Goal: Task Accomplishment & Management: Use online tool/utility

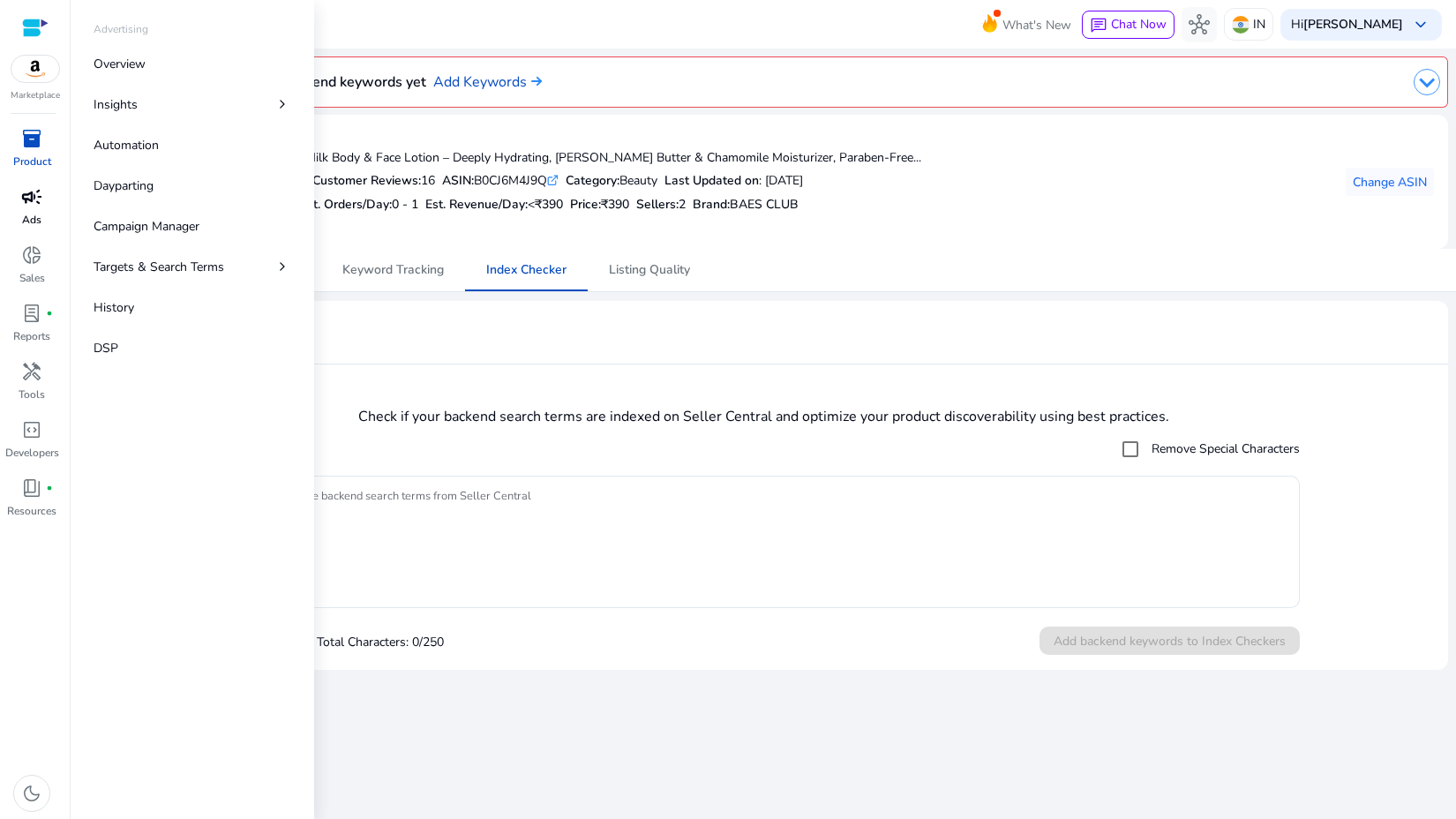
click at [40, 199] on span "campaign" at bounding box center [32, 197] width 21 height 21
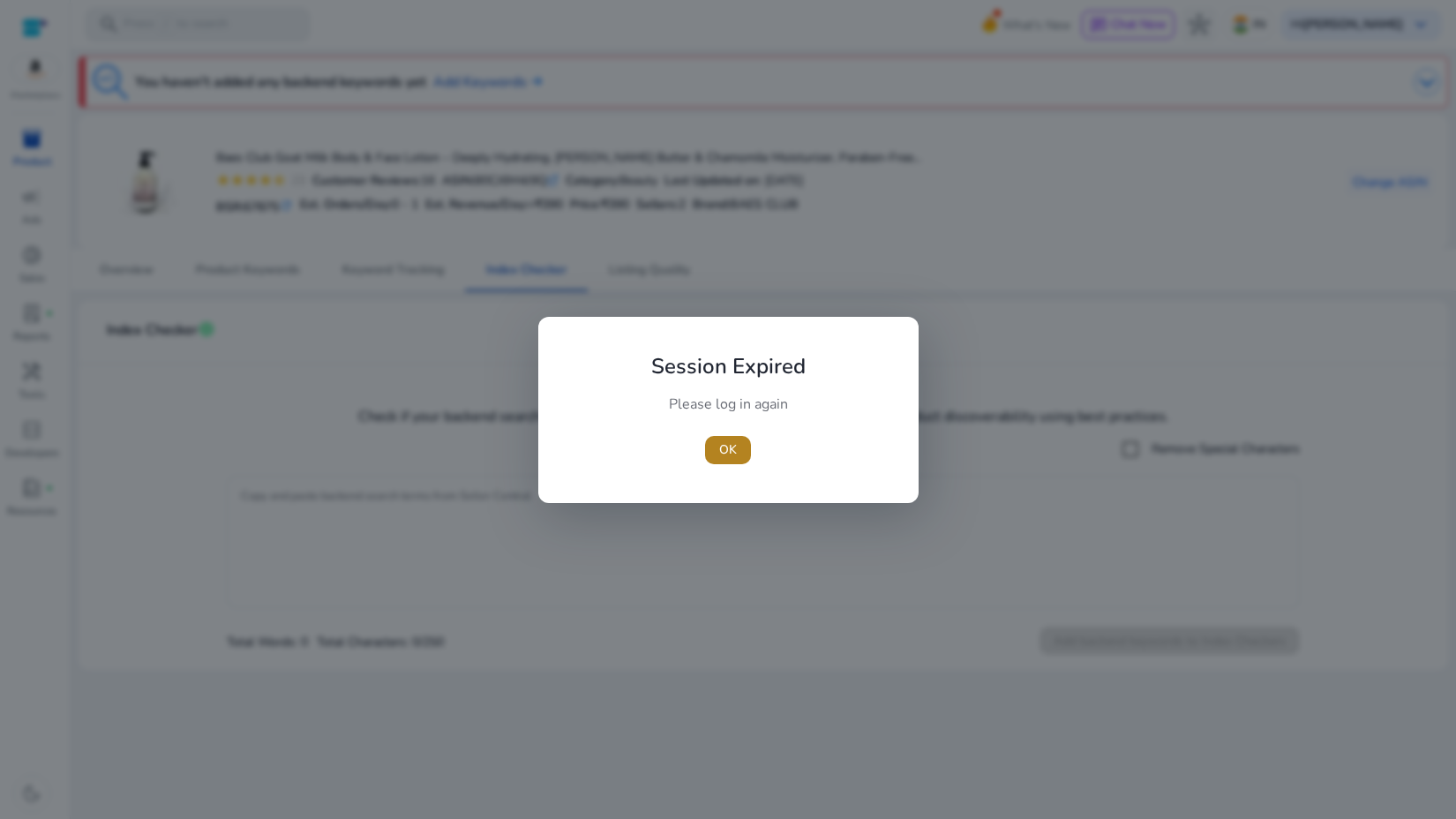
click at [749, 430] on span "button" at bounding box center [728, 450] width 46 height 42
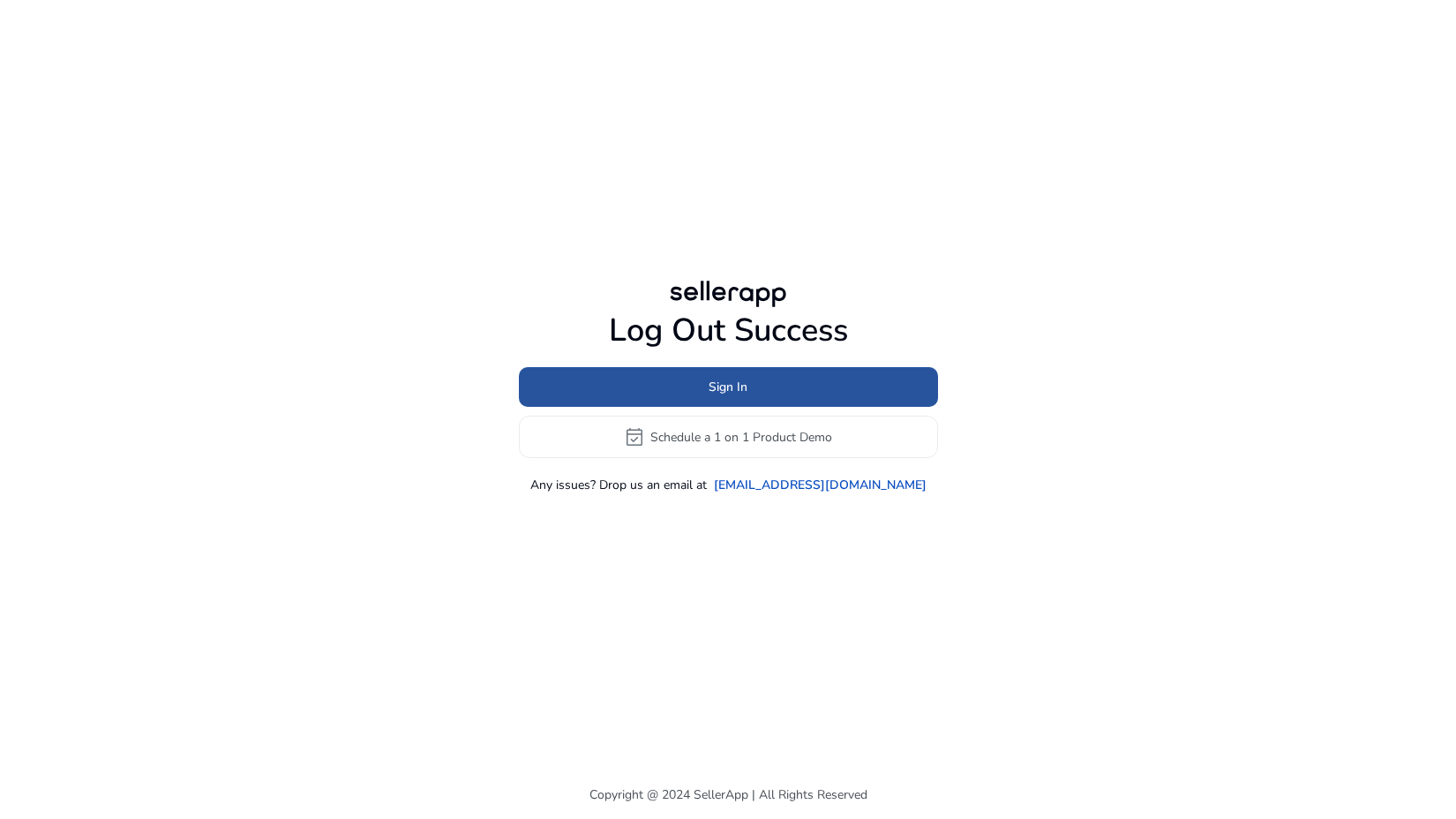
click at [705, 383] on span at bounding box center [728, 388] width 419 height 42
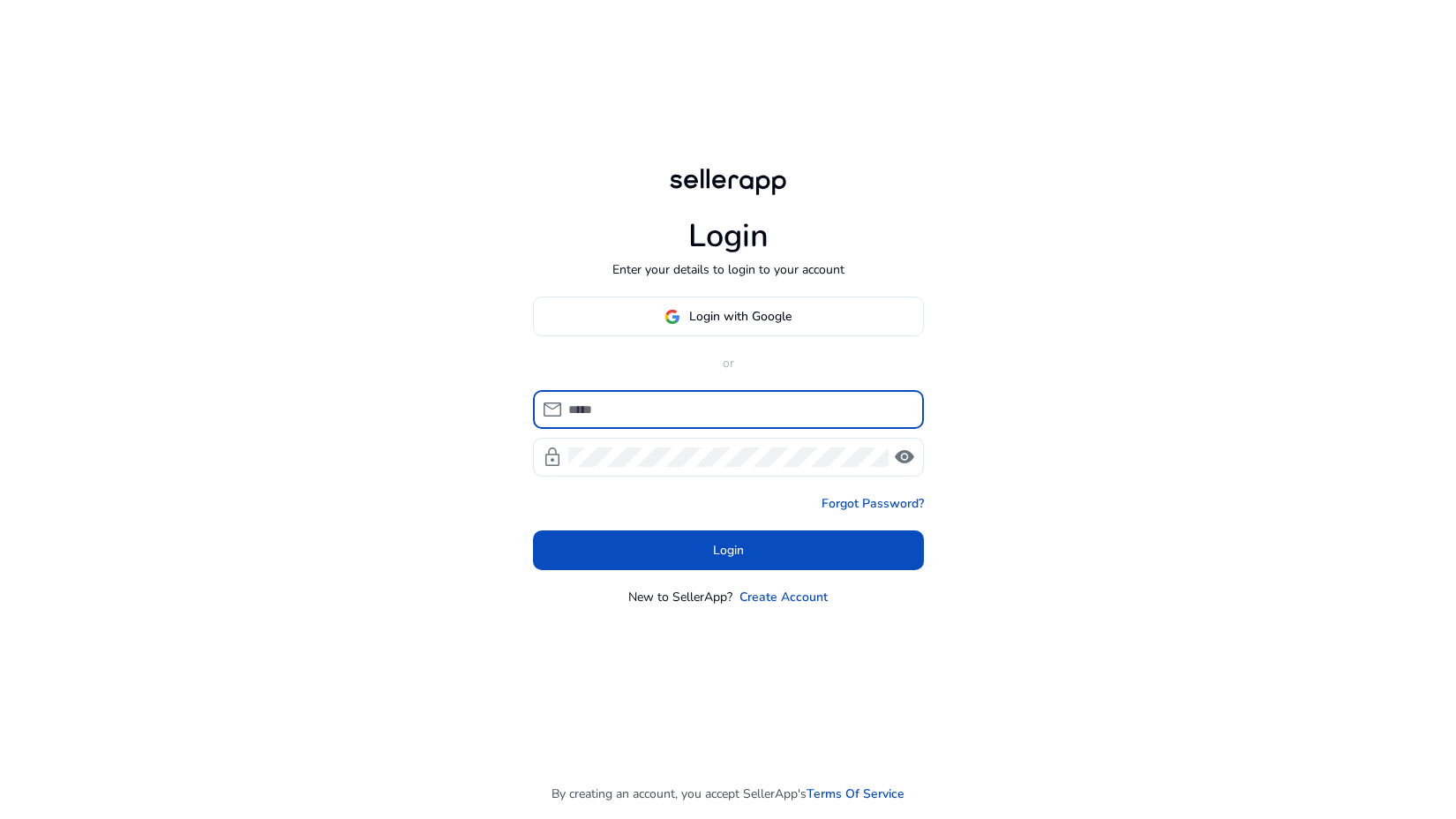
click at [691, 409] on input at bounding box center [740, 410] width 341 height 19
type input "**********"
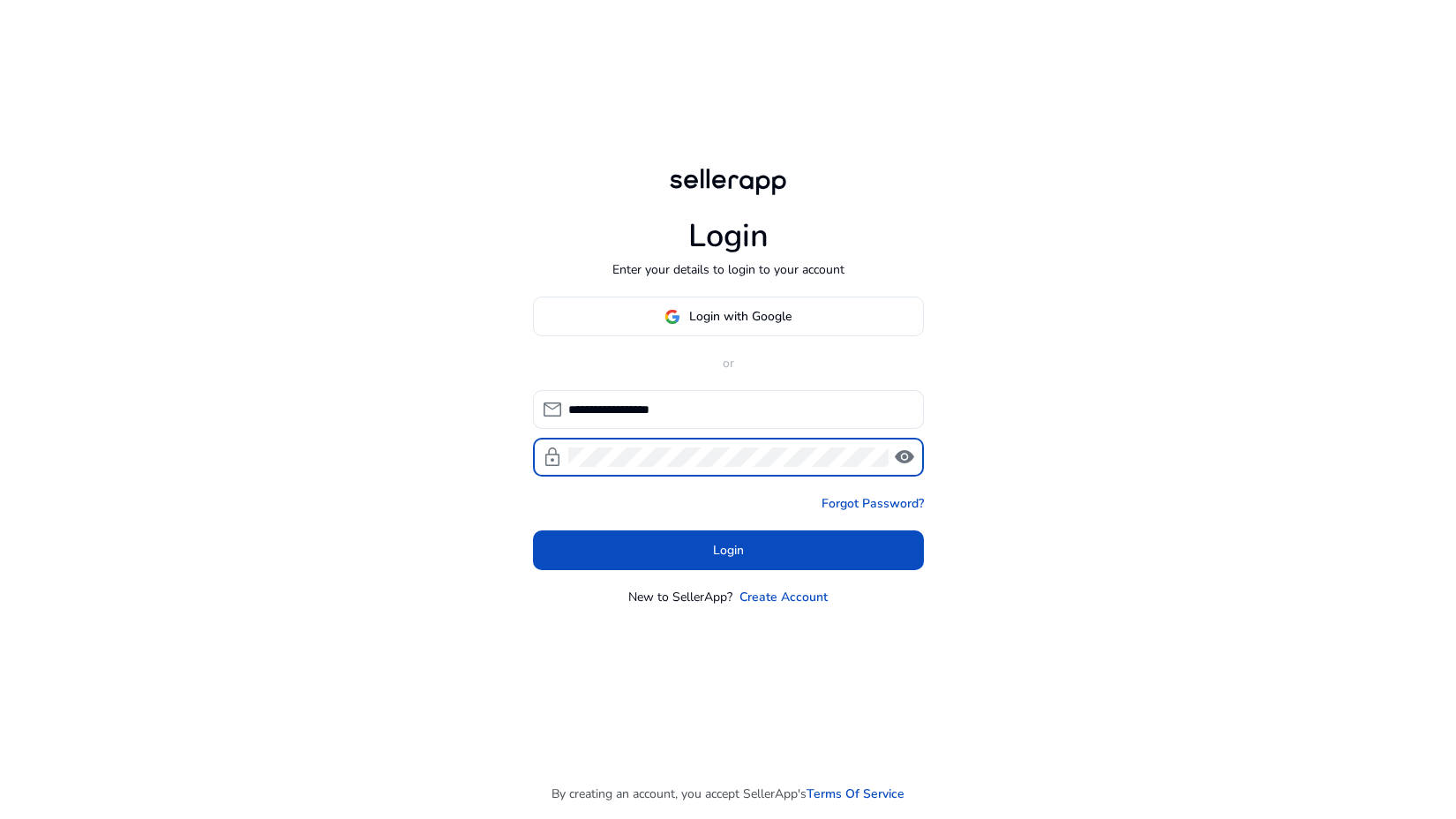
click at [910, 457] on span "visibility" at bounding box center [904, 457] width 21 height 21
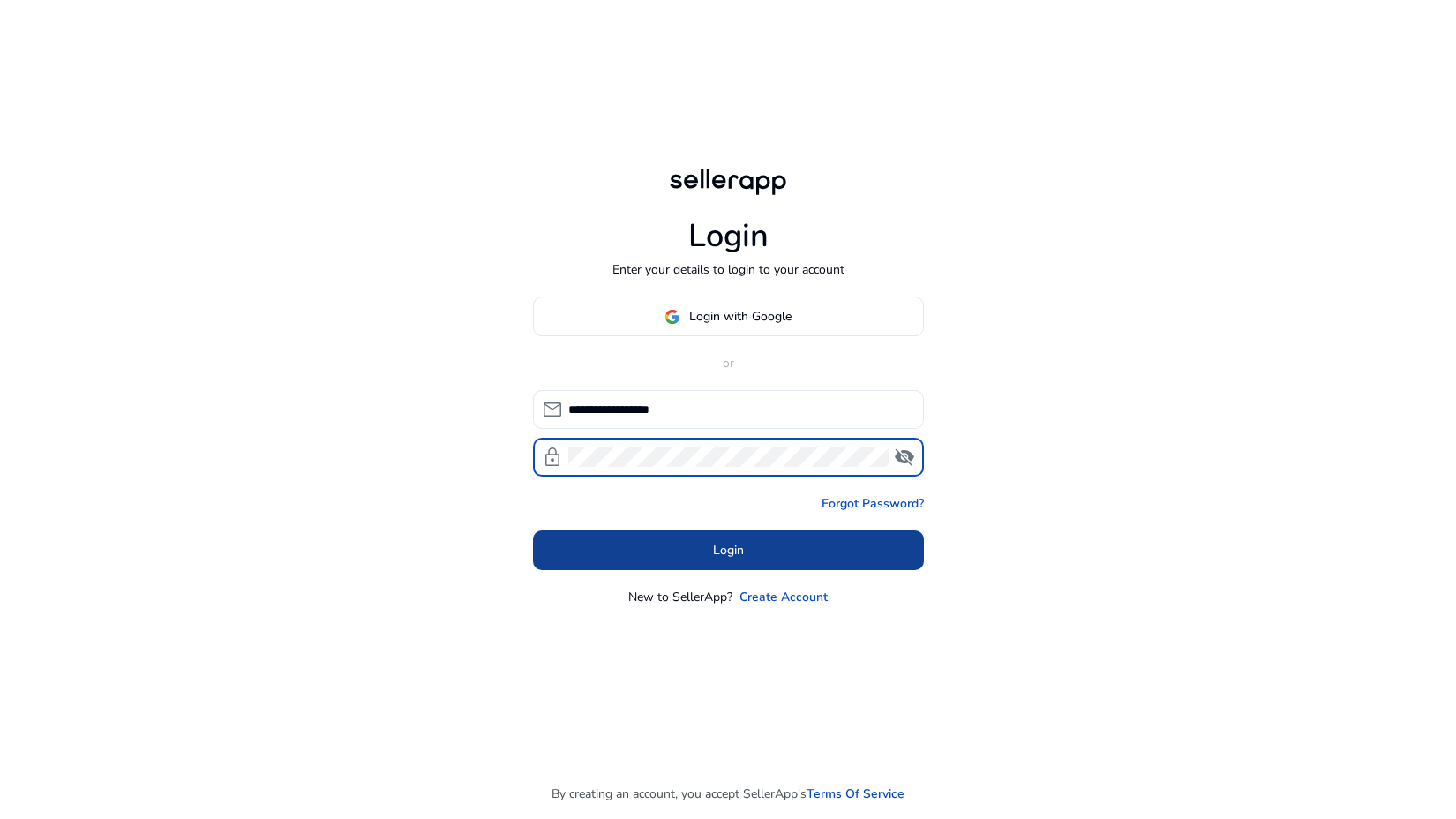
click at [648, 537] on span at bounding box center [729, 551] width 391 height 42
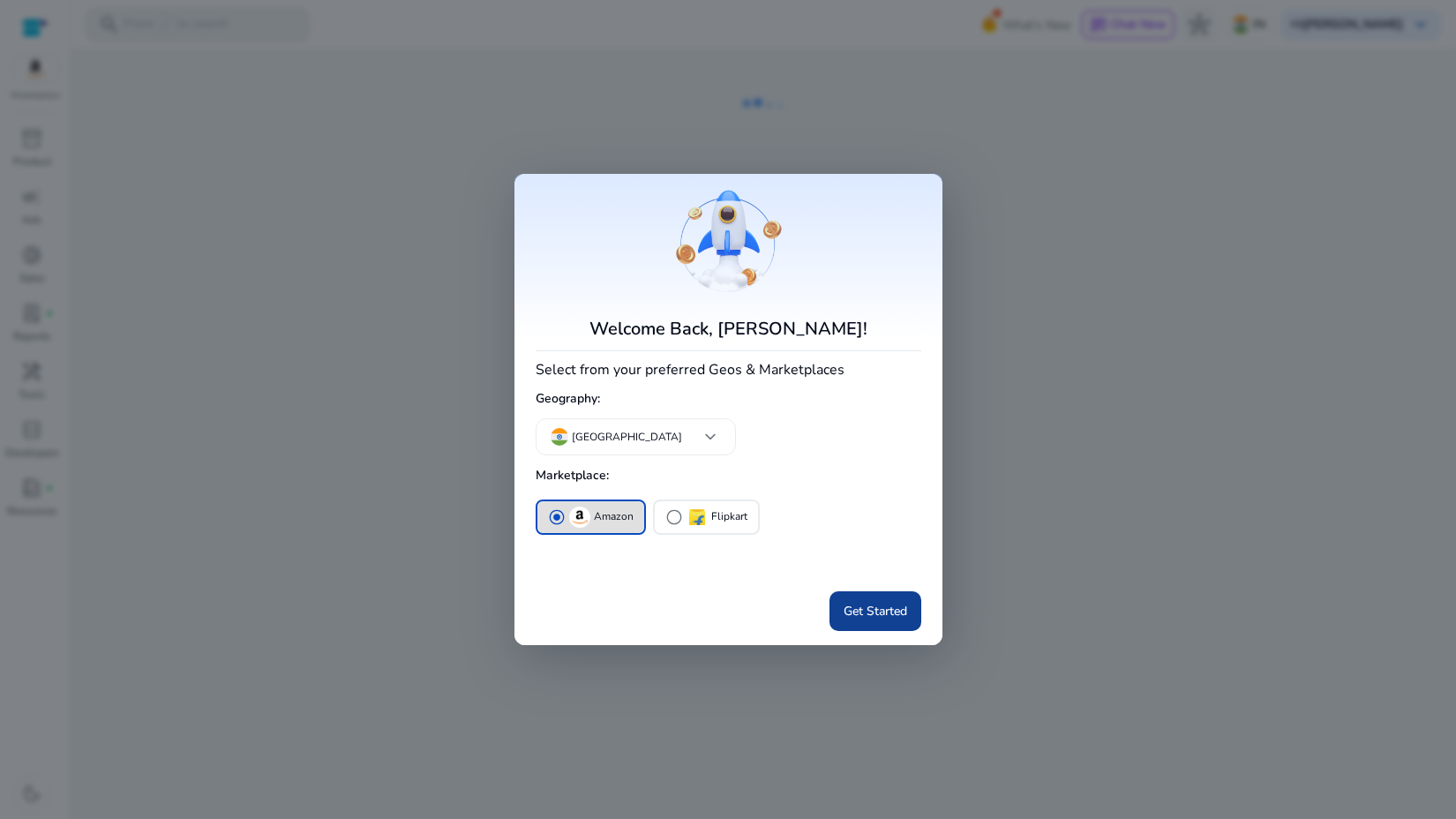
click at [871, 612] on span "Get Started" at bounding box center [876, 611] width 64 height 18
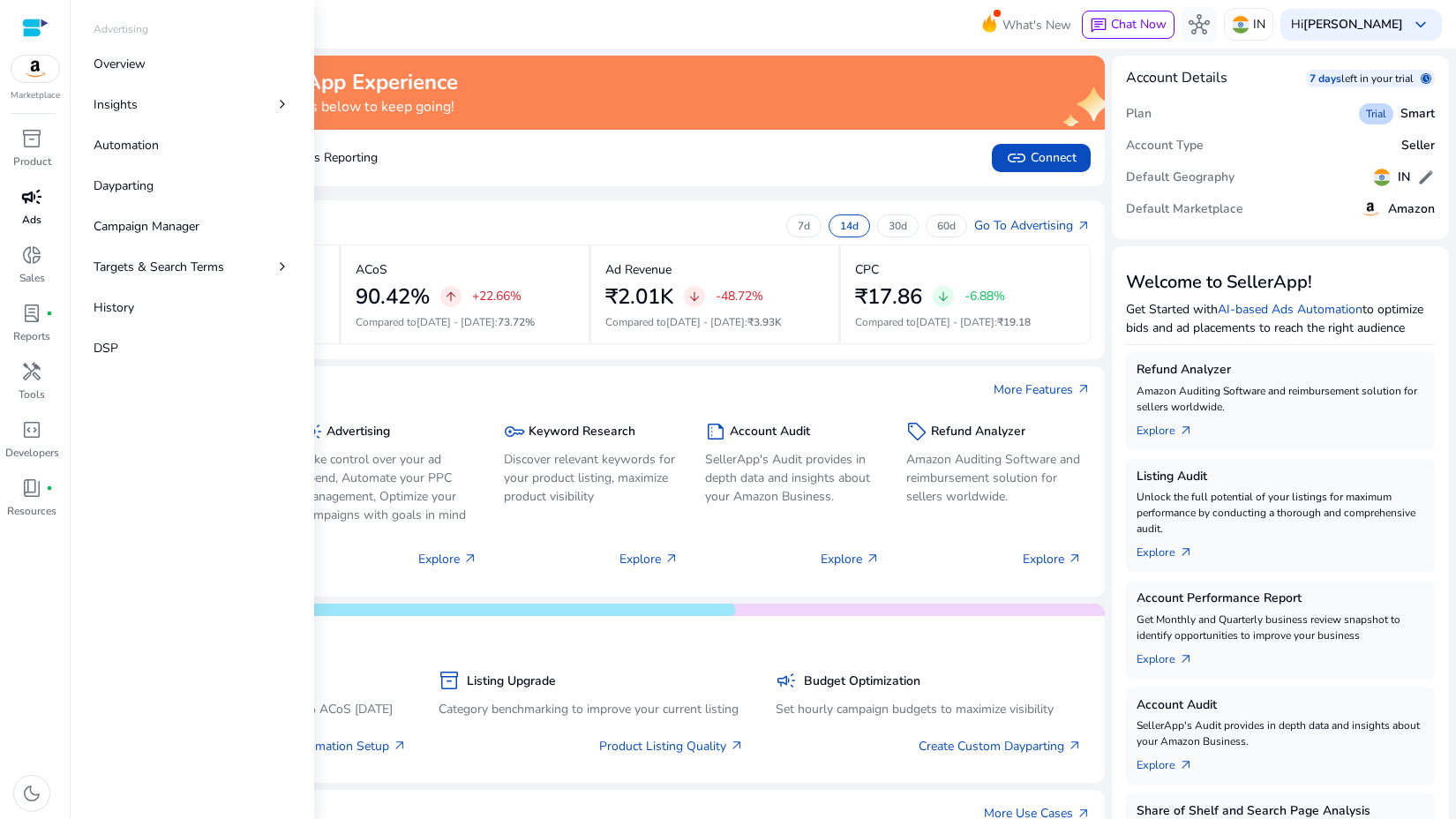
click at [37, 190] on span "campaign" at bounding box center [32, 197] width 21 height 21
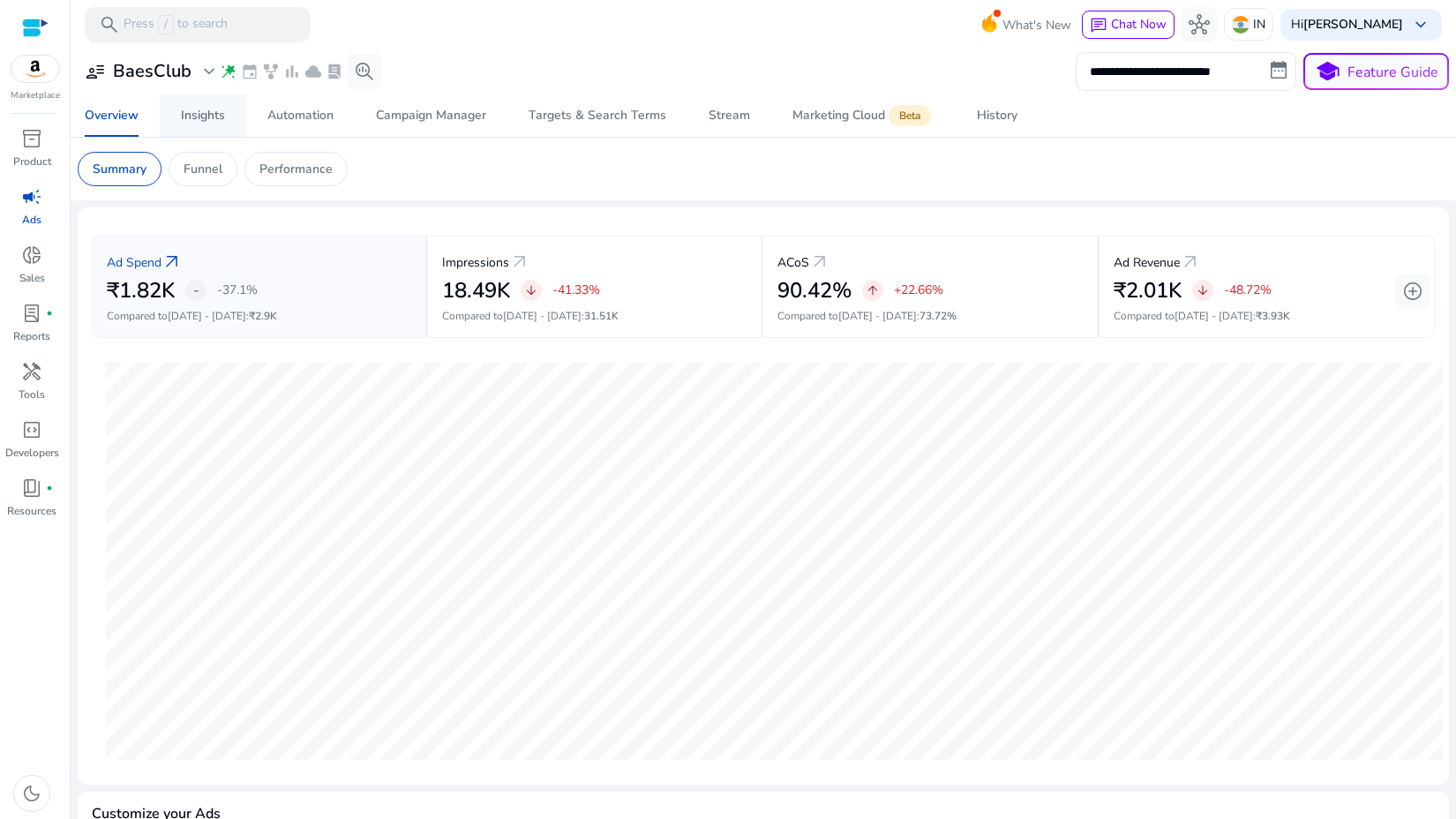
click at [214, 120] on div "Insights" at bounding box center [203, 116] width 44 height 13
click at [290, 117] on div "Automation" at bounding box center [300, 116] width 67 height 13
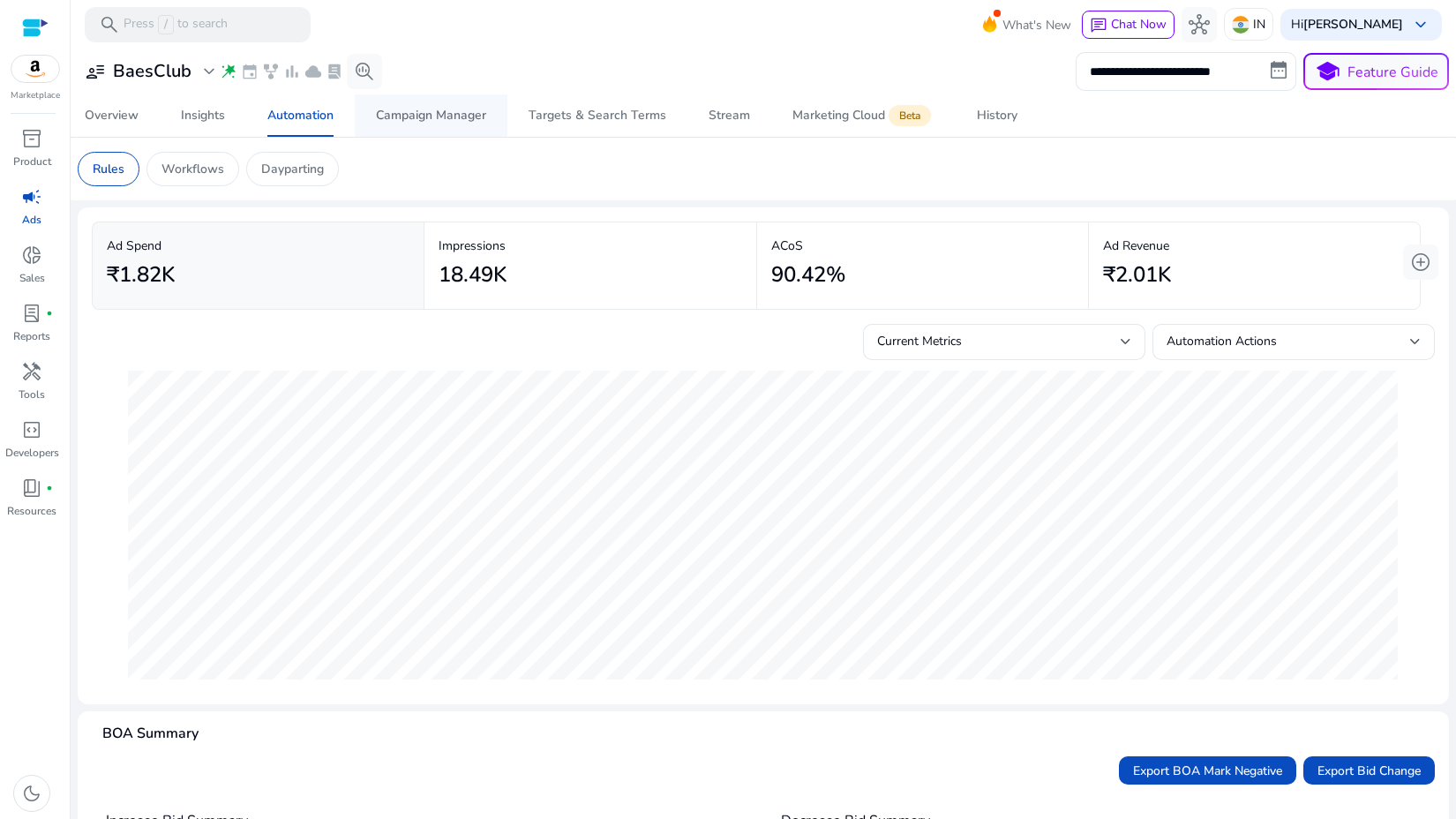
click at [440, 114] on div "Campaign Manager" at bounding box center [431, 116] width 110 height 13
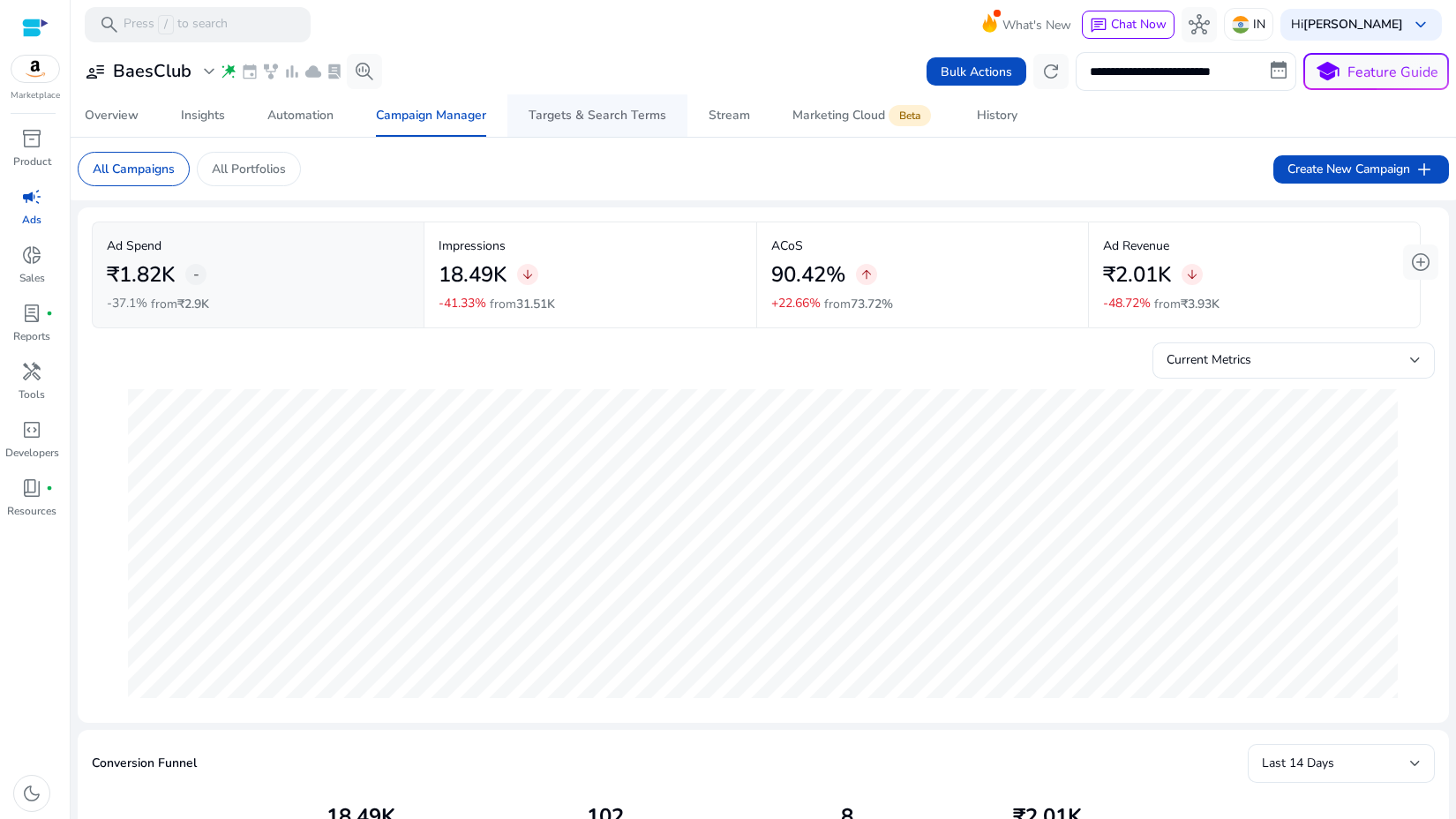
click at [540, 126] on span "Targets & Search Terms" at bounding box center [597, 116] width 138 height 42
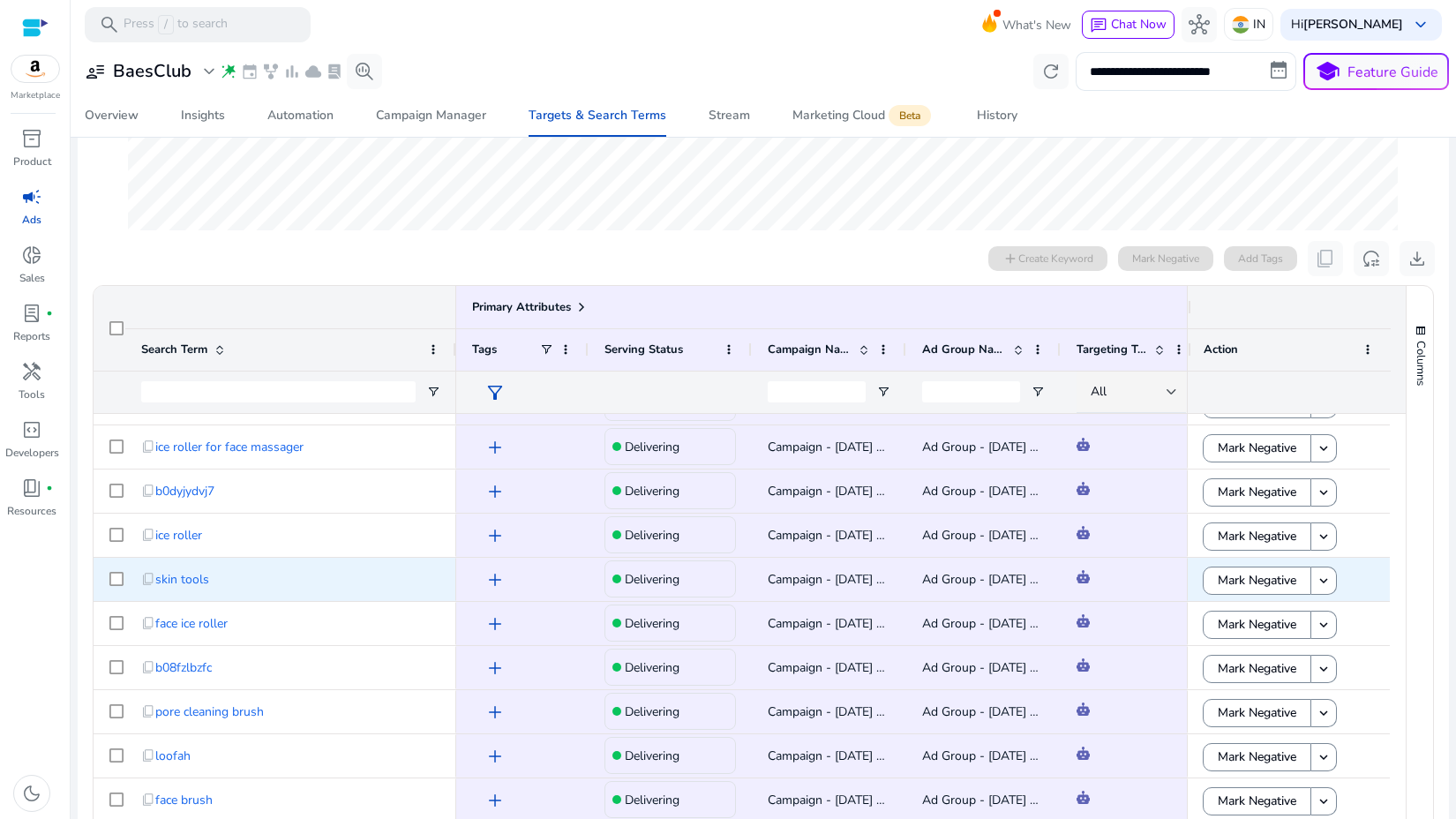
scroll to position [41, 0]
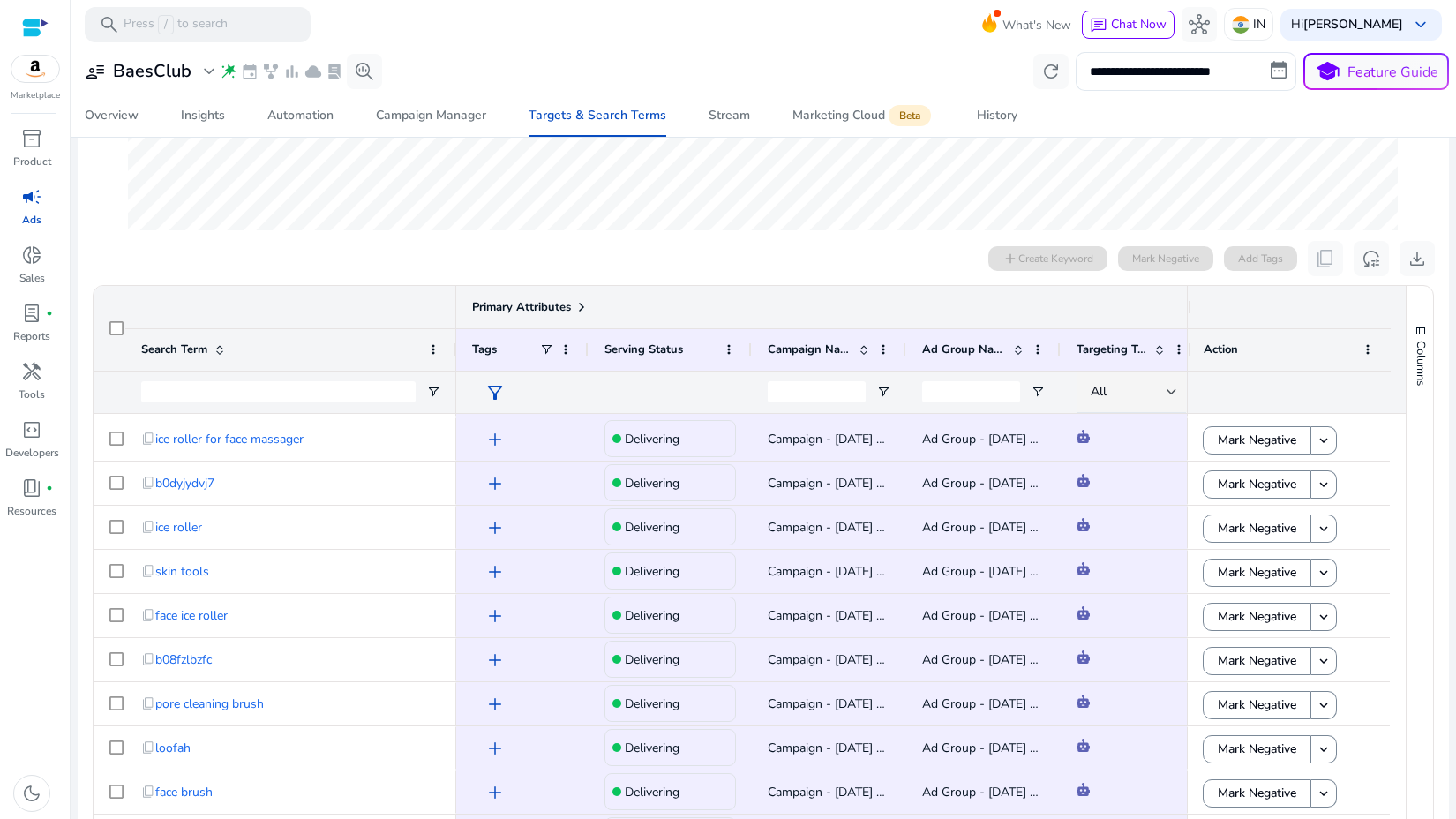
click at [641, 292] on div "Primary Attributes" at bounding box center [828, 308] width 745 height 42
